Goal: Find specific page/section: Find specific page/section

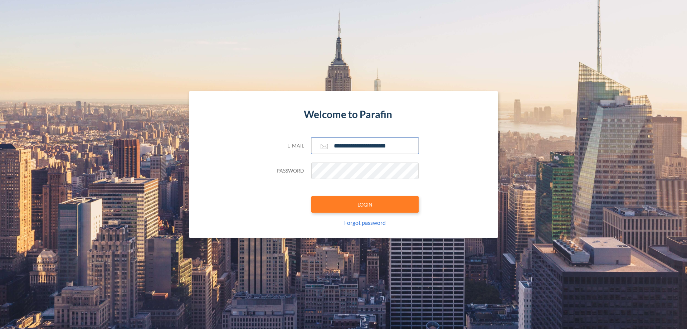
type input "**********"
click at [365, 204] on button "LOGIN" at bounding box center [364, 204] width 107 height 16
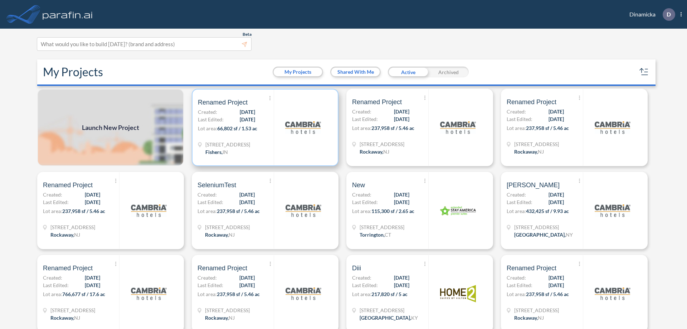
scroll to position [2, 0]
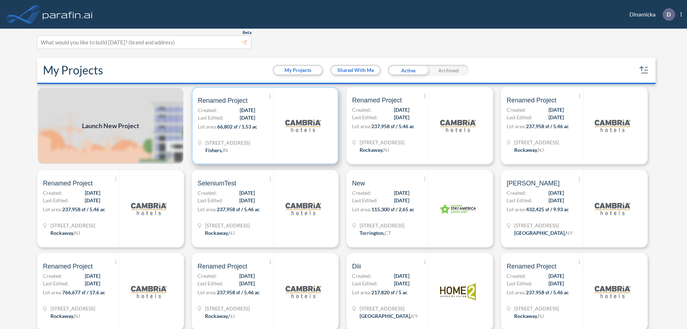
click at [264, 126] on p "Lot area: 66,802 sf / 1.53 ac" at bounding box center [236, 128] width 76 height 10
